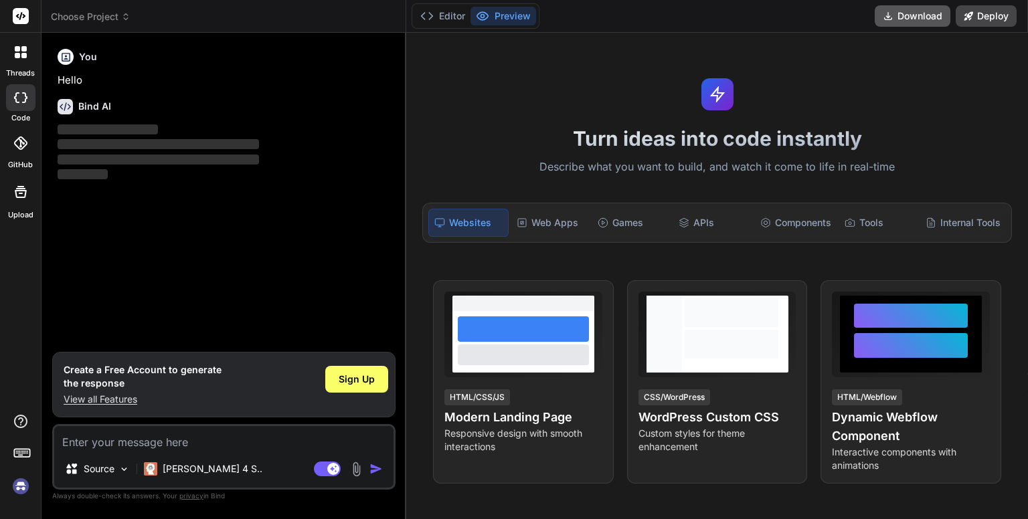
click at [910, 19] on button "Download" at bounding box center [913, 15] width 76 height 21
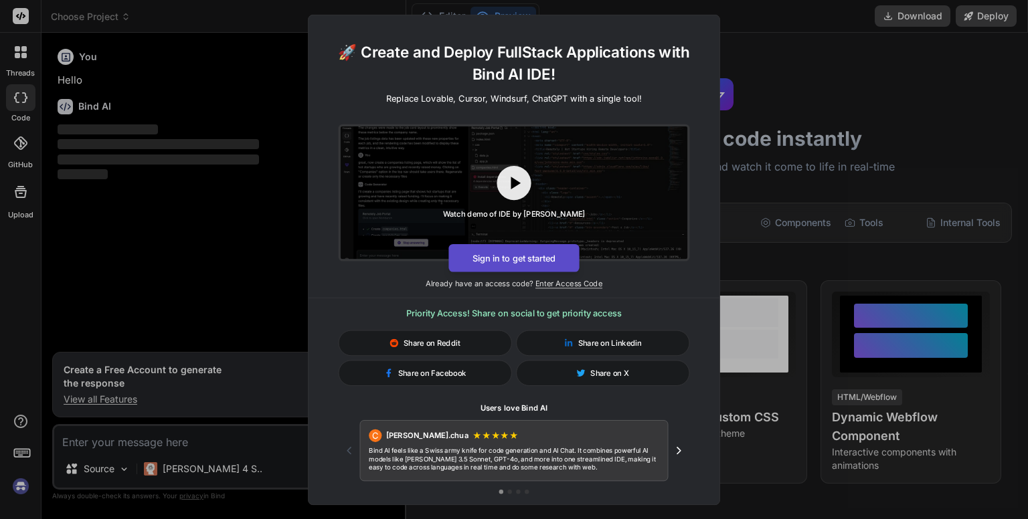
click at [515, 256] on button "Sign in to get started" at bounding box center [513, 258] width 130 height 28
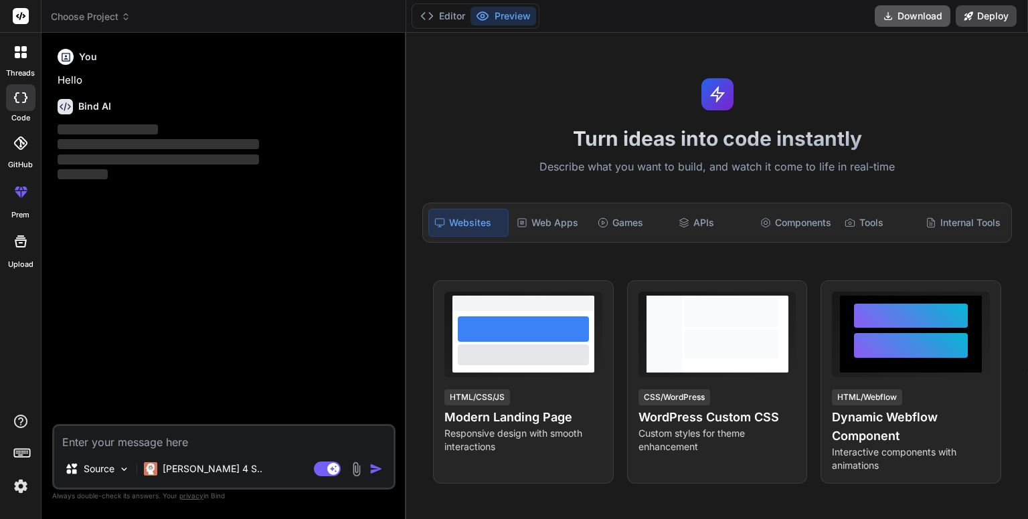
click at [894, 13] on button "Download" at bounding box center [913, 15] width 76 height 21
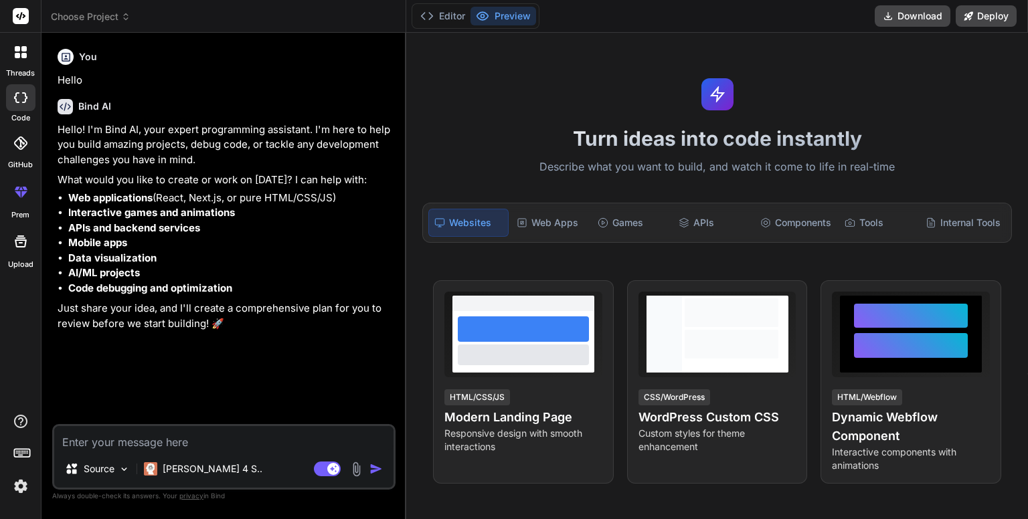
type textarea "x"
click at [428, 15] on icon at bounding box center [426, 15] width 13 height 13
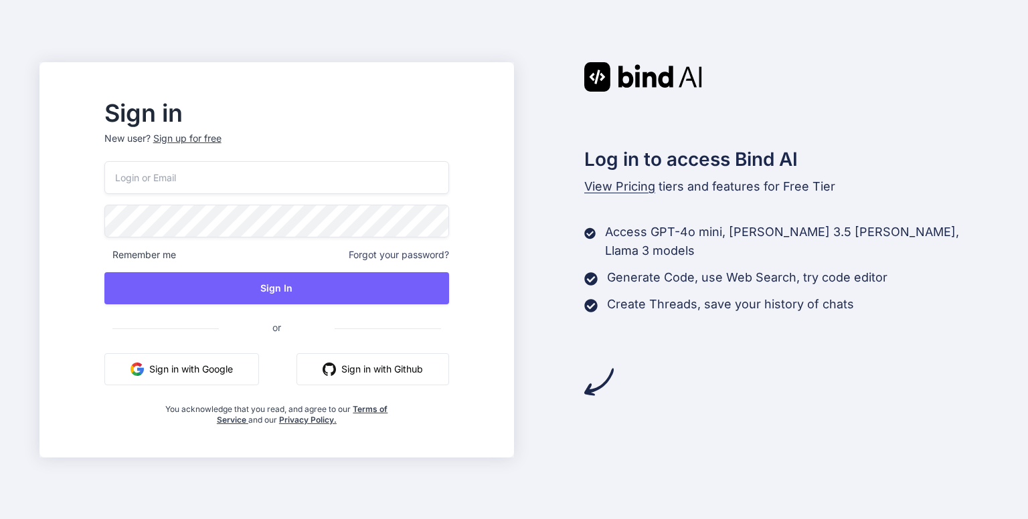
click at [353, 180] on input "email" at bounding box center [276, 177] width 345 height 33
type input "[EMAIL_ADDRESS][DOMAIN_NAME]"
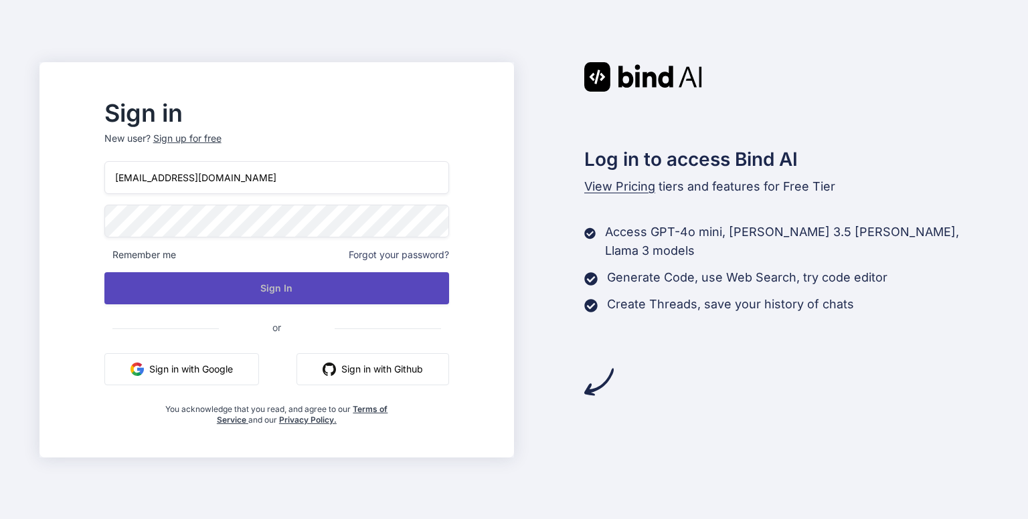
click at [283, 293] on button "Sign In" at bounding box center [276, 288] width 345 height 32
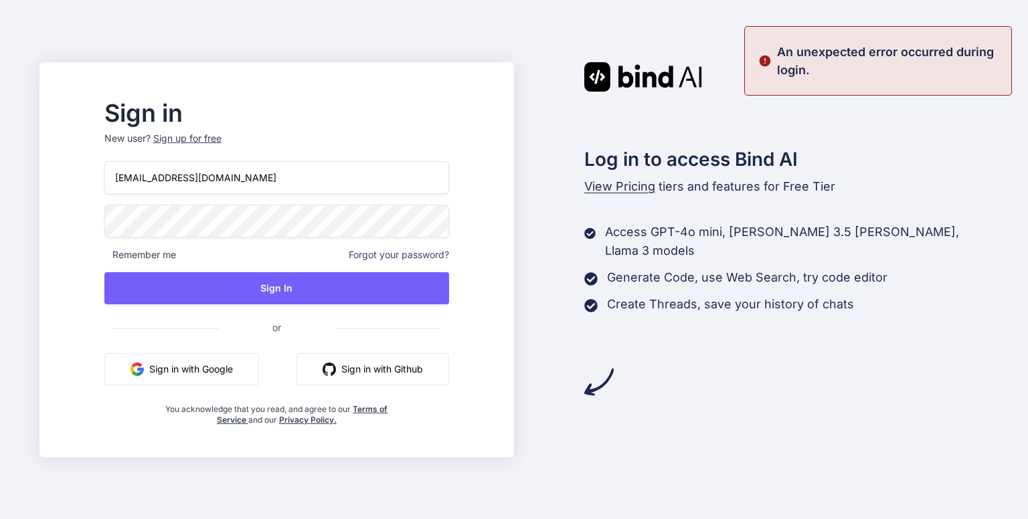
click at [232, 375] on button "Sign in with Google" at bounding box center [181, 369] width 155 height 32
